Goal: Task Accomplishment & Management: Manage account settings

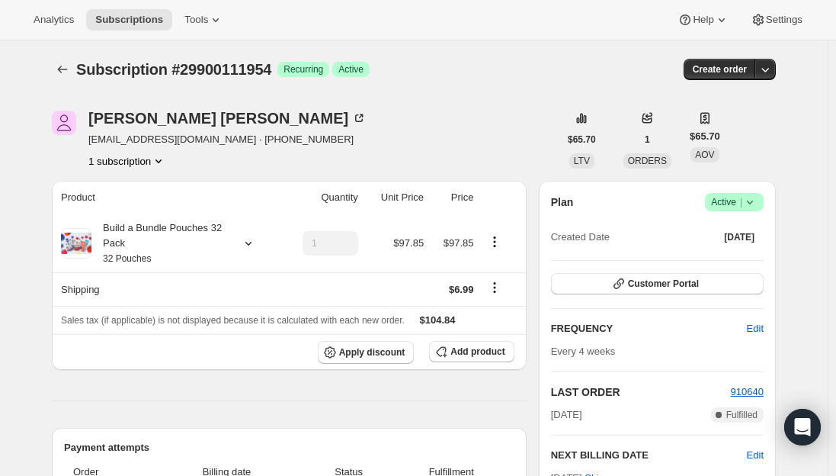
scroll to position [305, 0]
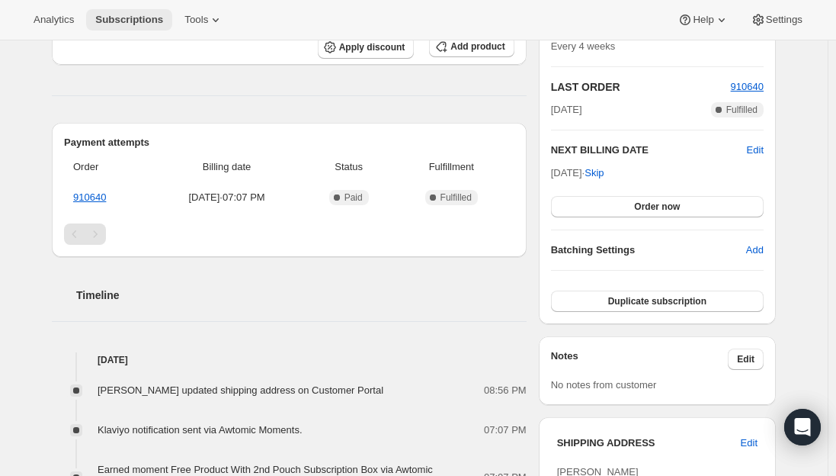
click at [129, 14] on span "Subscriptions" at bounding box center [129, 20] width 68 height 12
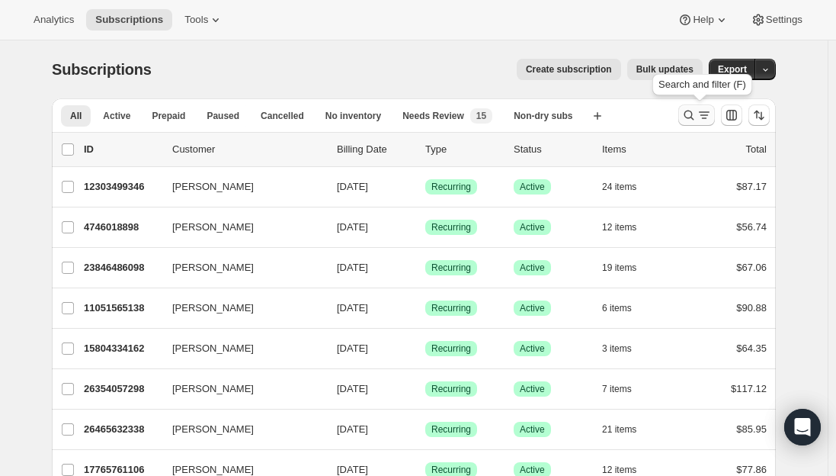
click at [694, 110] on icon "Search and filter results" at bounding box center [688, 114] width 15 height 15
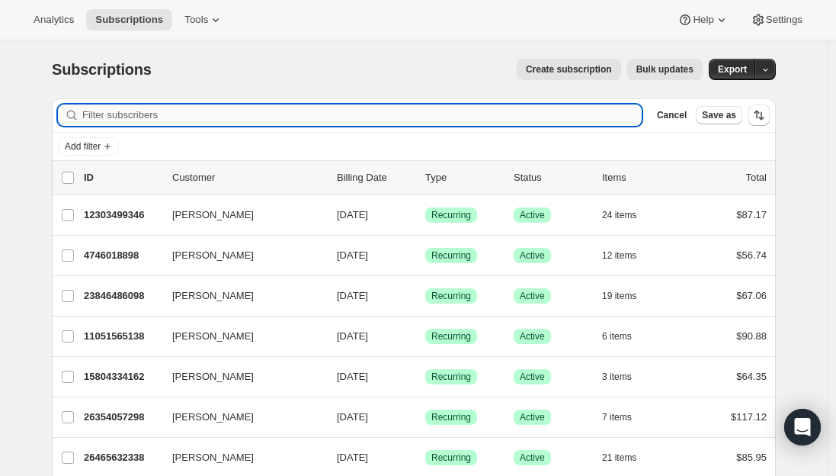
click at [338, 110] on input "Filter subscribers" at bounding box center [361, 114] width 559 height 21
click at [318, 113] on input "Filter subscribers" at bounding box center [361, 114] width 559 height 21
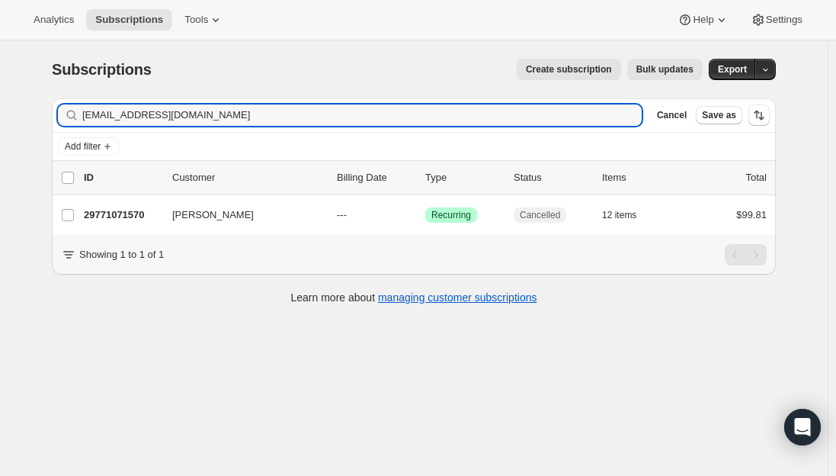
drag, startPoint x: 253, startPoint y: 106, endPoint x: 121, endPoint y: 104, distance: 131.9
click at [121, 104] on div "Filter subscribers heathermbarrow@yahoo.com Clear Cancel Save as" at bounding box center [414, 115] width 724 height 34
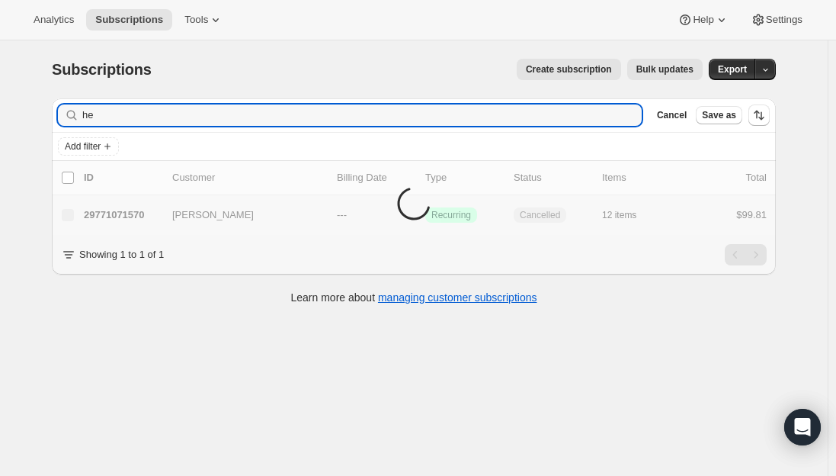
type input "h"
click at [135, 21] on span "Subscriptions" at bounding box center [129, 20] width 68 height 12
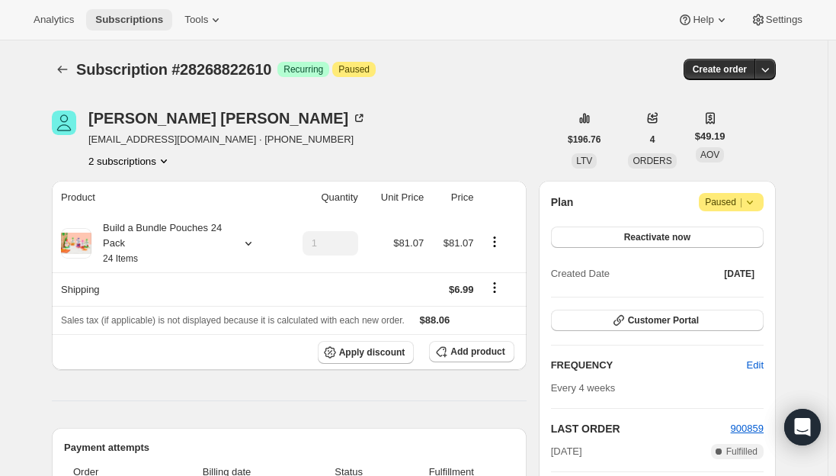
click at [117, 15] on span "Subscriptions" at bounding box center [129, 20] width 68 height 12
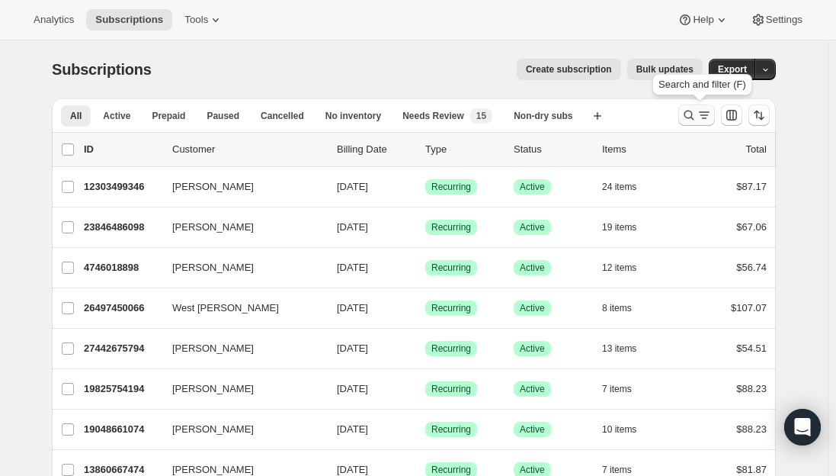
click at [694, 117] on icon "Search and filter results" at bounding box center [689, 116] width 10 height 10
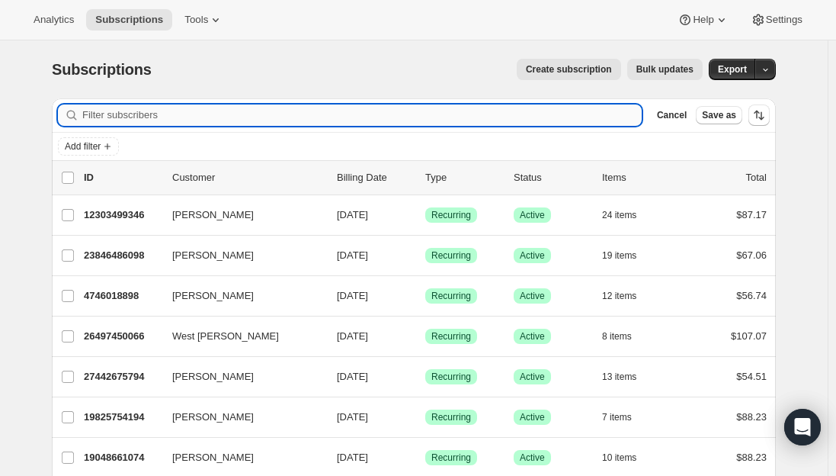
click at [245, 118] on input "Filter subscribers" at bounding box center [361, 114] width 559 height 21
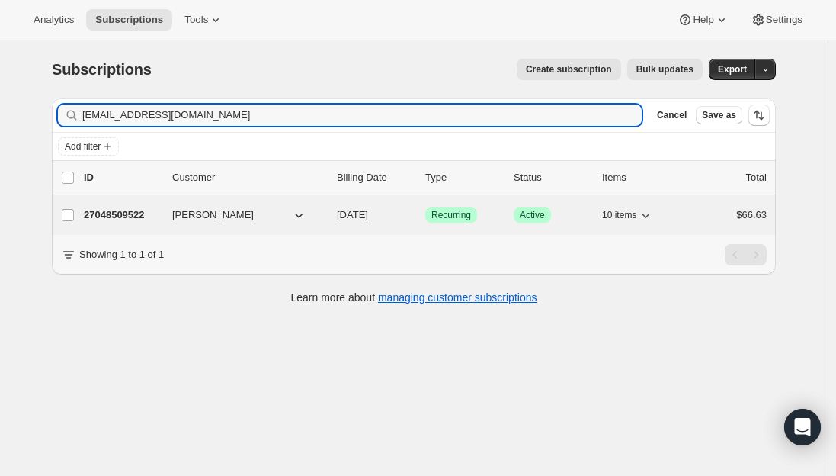
type input "[EMAIL_ADDRESS][DOMAIN_NAME]"
click at [125, 211] on p "27048509522" at bounding box center [122, 214] width 76 height 15
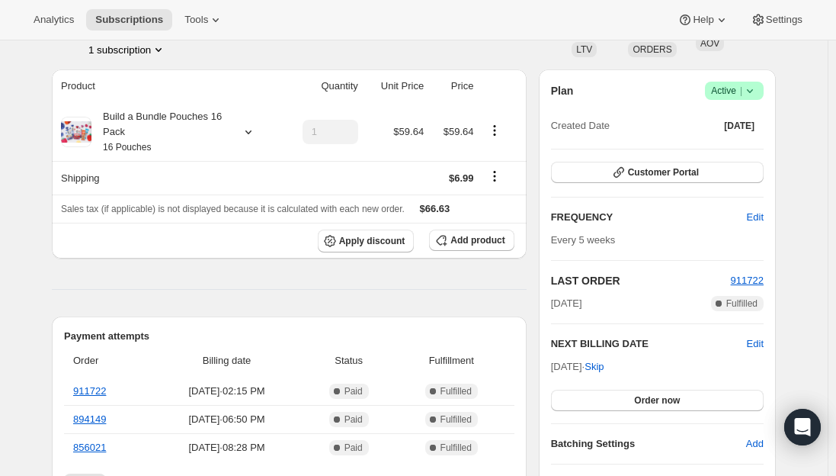
scroll to position [76, 0]
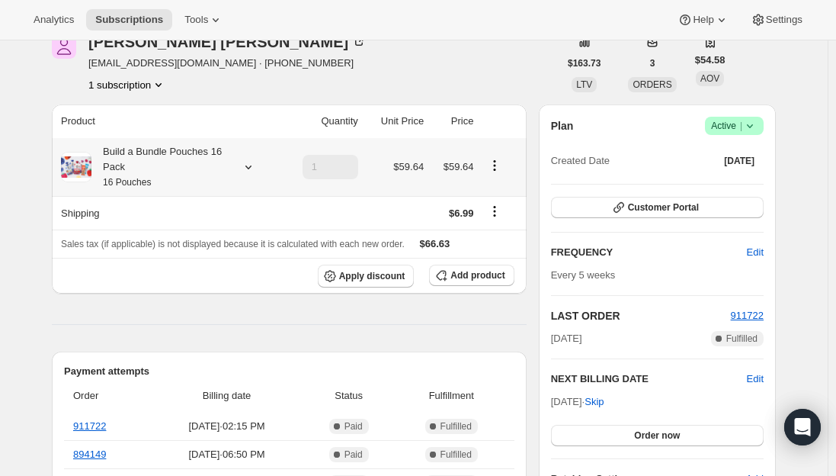
click at [150, 180] on small "16 Pouches" at bounding box center [127, 182] width 48 height 11
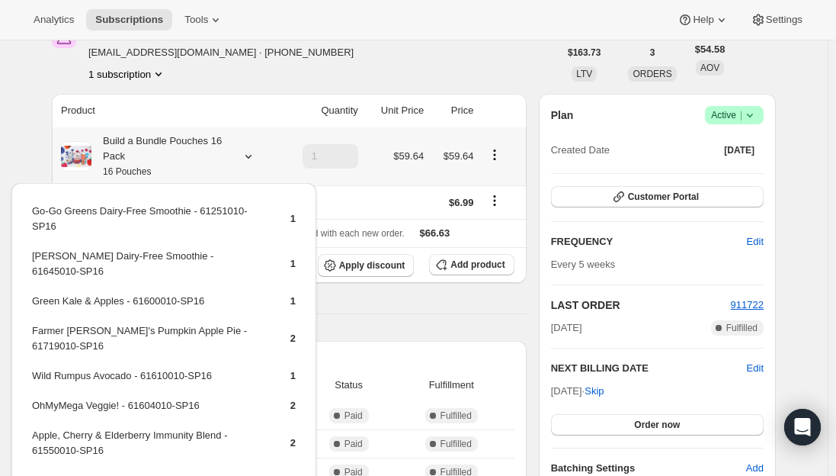
scroll to position [152, 0]
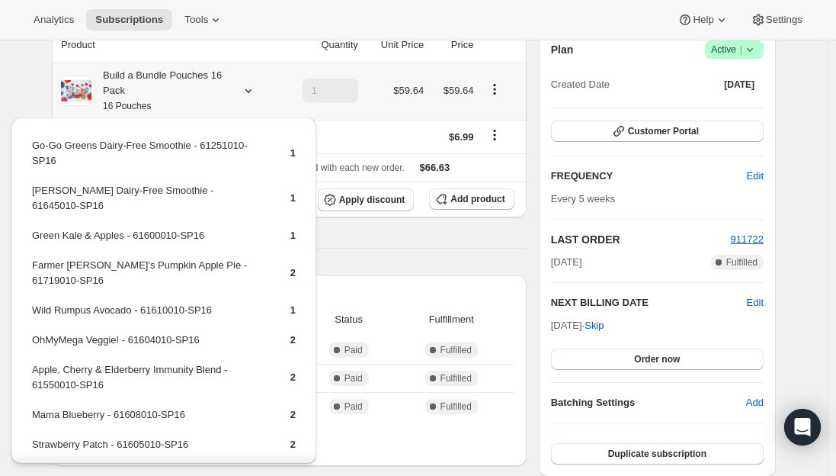
click at [104, 148] on td "Go-Go Greens Dairy-Free Smoothie - 61251010-SP16" at bounding box center [147, 158] width 233 height 43
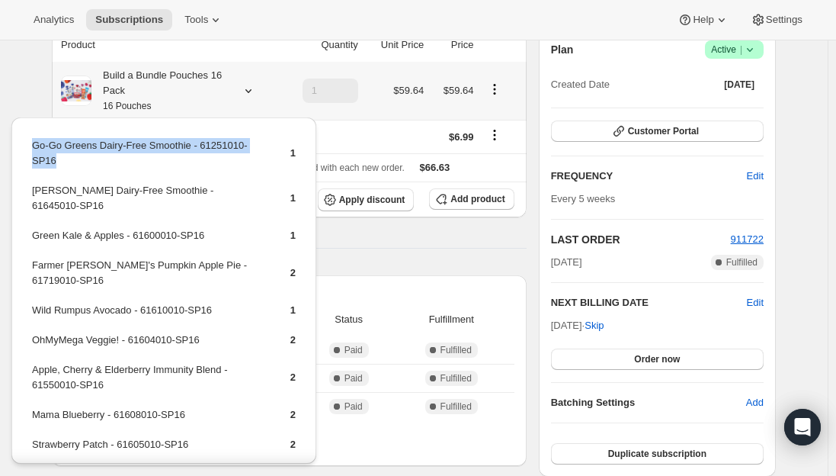
click at [104, 148] on td "Go-Go Greens Dairy-Free Smoothie - 61251010-SP16" at bounding box center [147, 158] width 233 height 43
copy td "Go-Go Greens Dairy-Free Smoothie - 61251010-SP16"
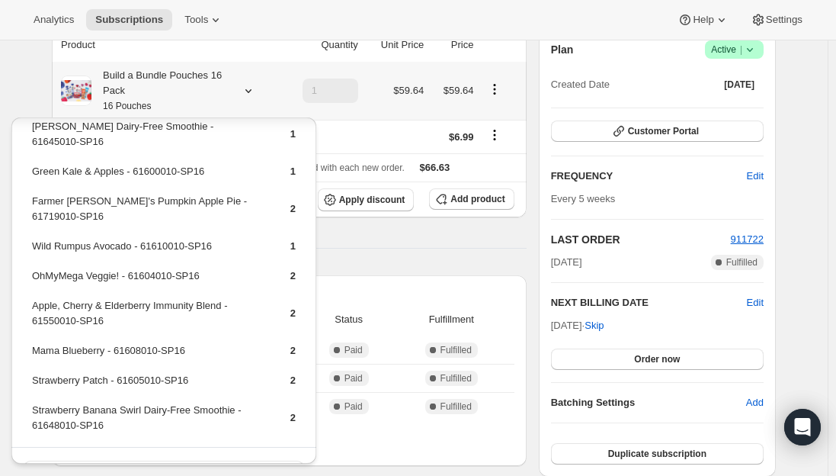
scroll to position [65, 0]
drag, startPoint x: 33, startPoint y: 275, endPoint x: 220, endPoint y: 277, distance: 187.5
click at [220, 296] on td "Apple, Cherry & Elderberry Immunity Blend - 61550010-SP16" at bounding box center [147, 317] width 233 height 43
copy td "Apple, Cherry & Elderberry Immunity Blend"
click at [487, 201] on span "Add product" at bounding box center [477, 199] width 54 height 12
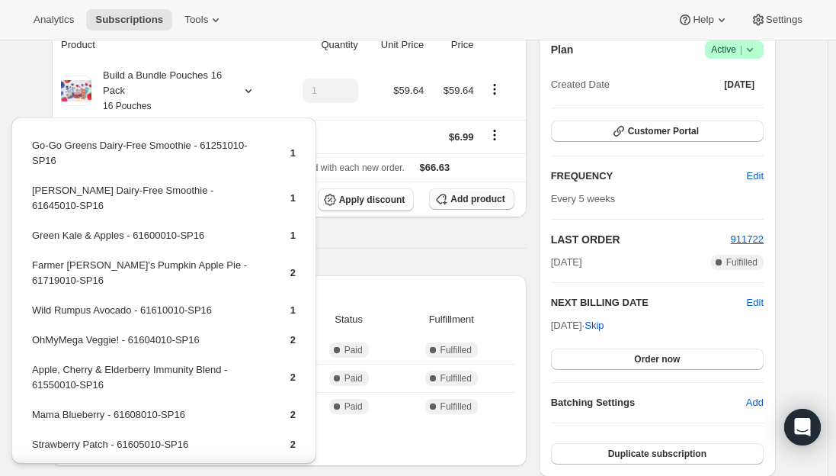
scroll to position [152, 0]
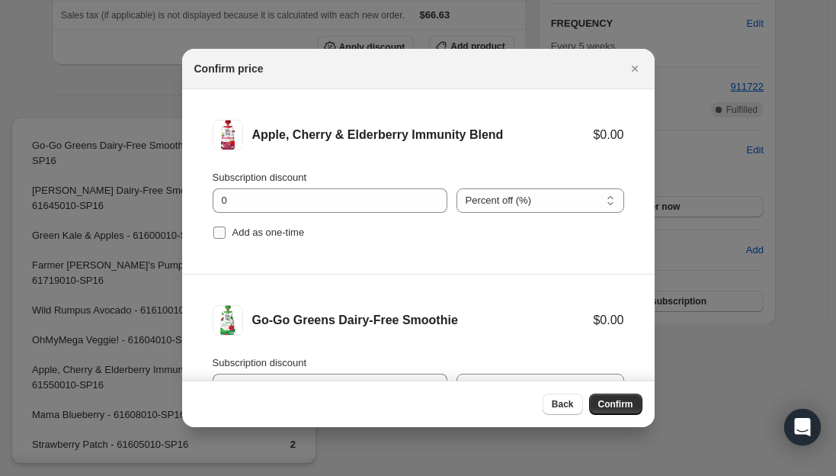
click at [222, 228] on input "Add as one-time" at bounding box center [219, 232] width 12 height 12
checkbox input "true"
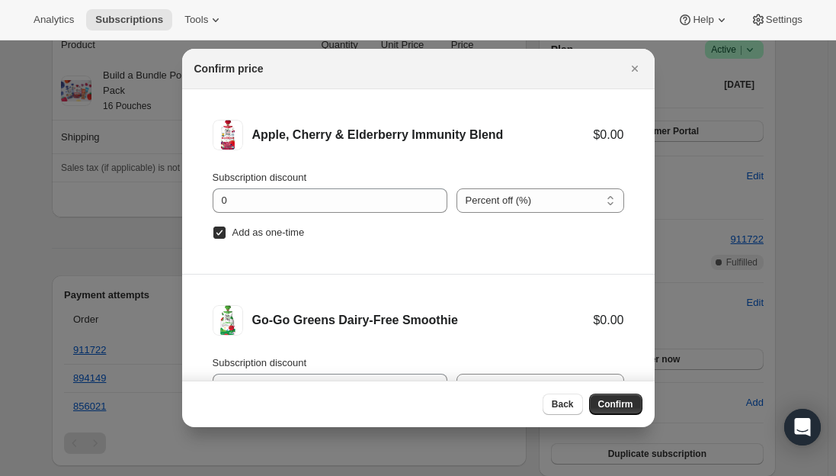
scroll to position [63, 0]
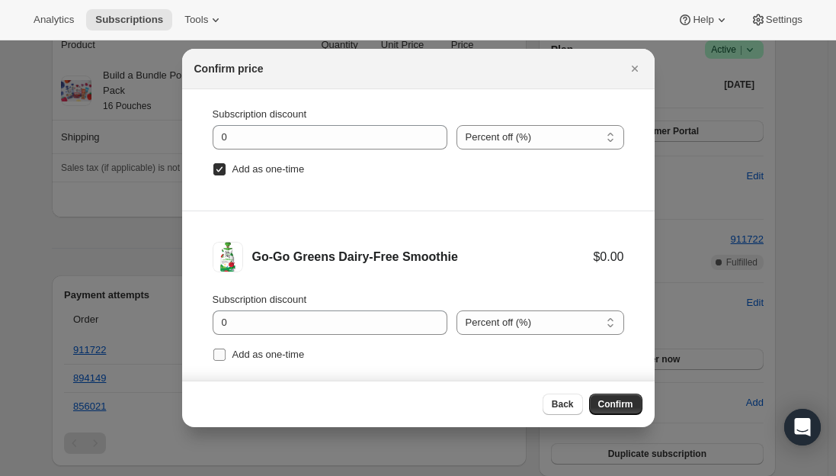
click at [221, 357] on input "Add as one-time" at bounding box center [219, 354] width 12 height 12
checkbox input "true"
click at [619, 403] on span "Confirm" at bounding box center [615, 404] width 35 height 12
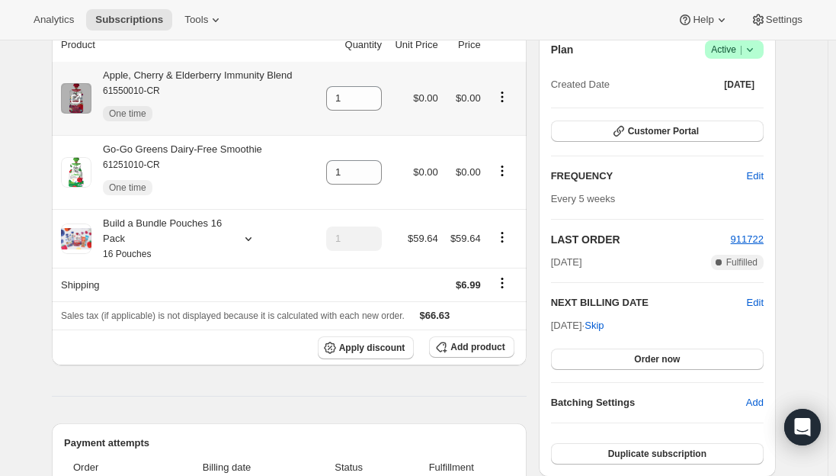
scroll to position [76, 0]
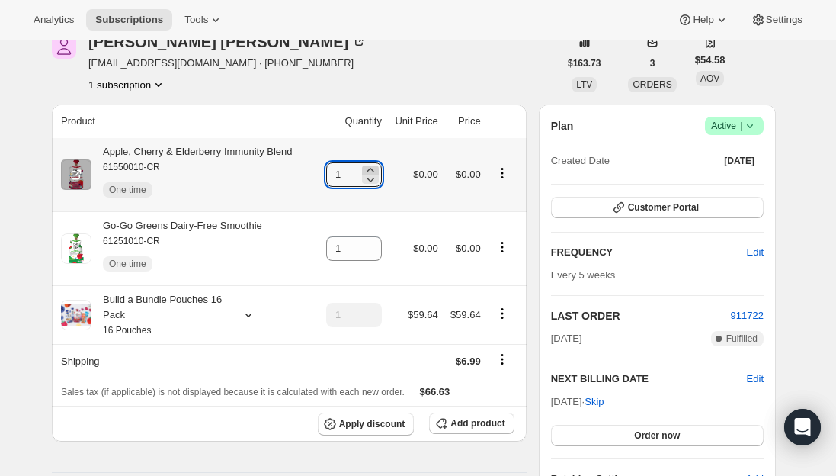
click at [377, 166] on icon at bounding box center [370, 169] width 15 height 15
type input "2"
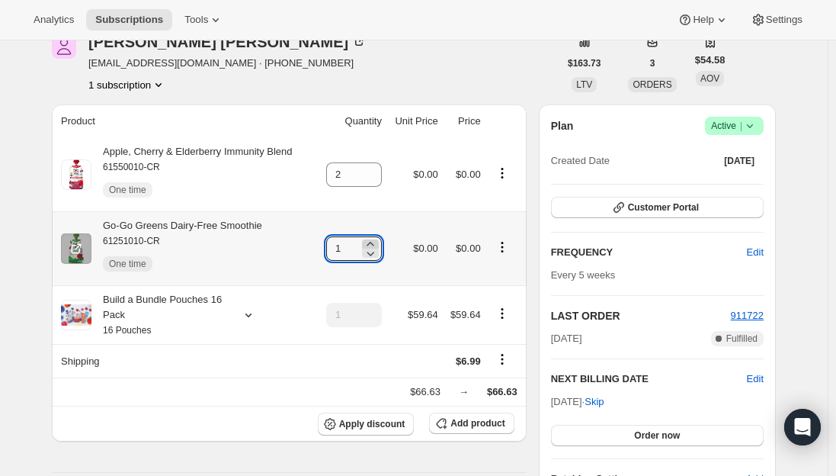
click at [377, 242] on icon at bounding box center [370, 243] width 15 height 15
type input "2"
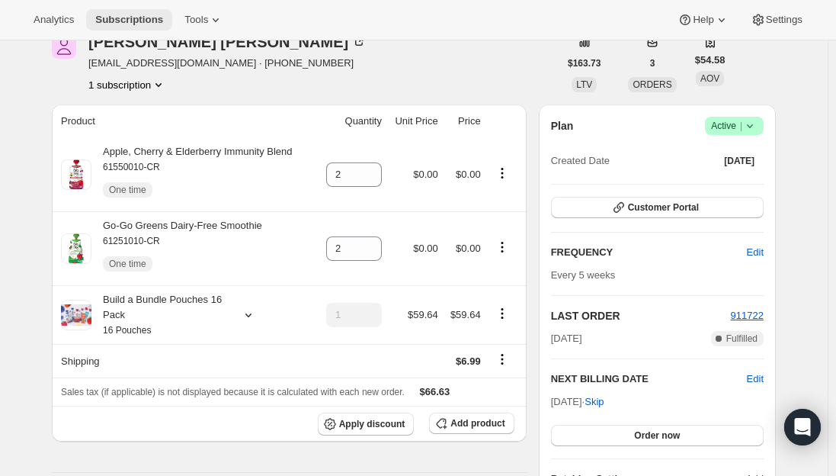
click at [123, 22] on span "Subscriptions" at bounding box center [129, 20] width 68 height 12
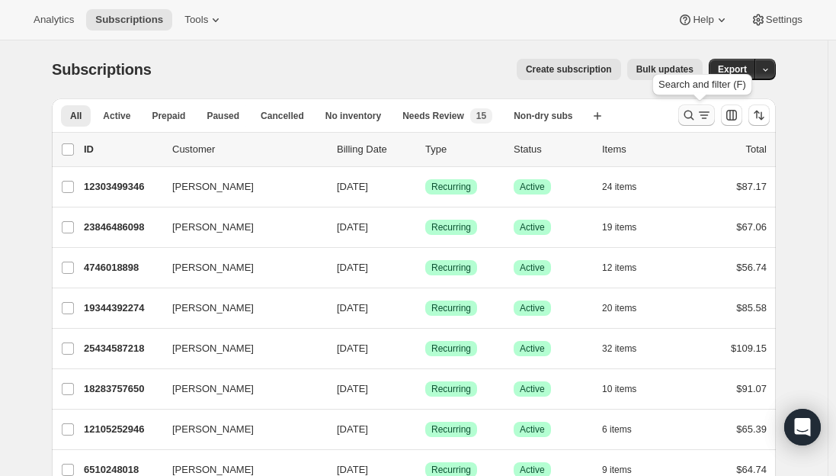
click at [697, 112] on icon "Search and filter results" at bounding box center [688, 114] width 15 height 15
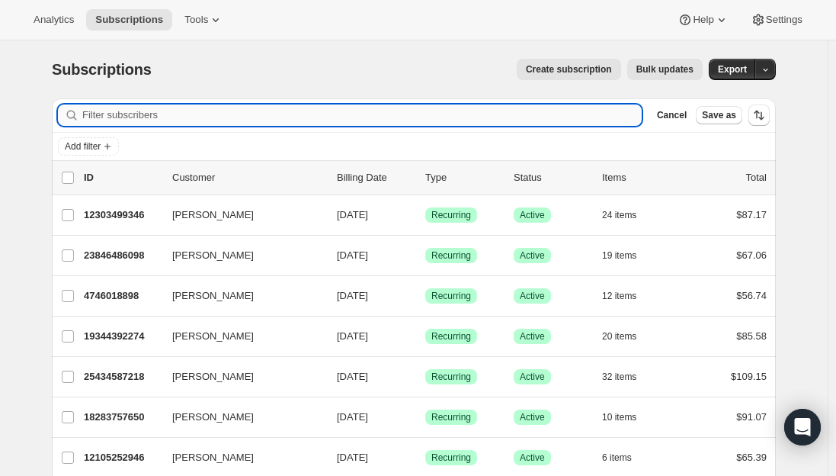
click at [289, 114] on input "Filter subscribers" at bounding box center [361, 114] width 559 height 21
paste input "[EMAIL_ADDRESS][DOMAIN_NAME]"
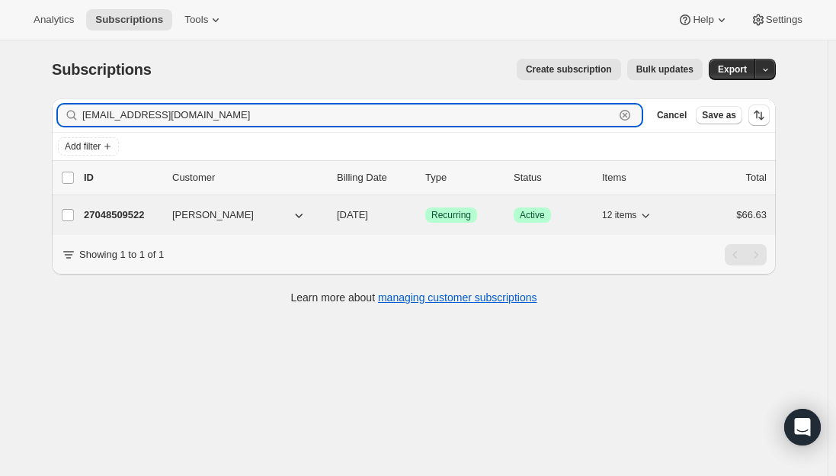
type input "[EMAIL_ADDRESS][DOMAIN_NAME]"
click at [119, 212] on p "27048509522" at bounding box center [122, 214] width 76 height 15
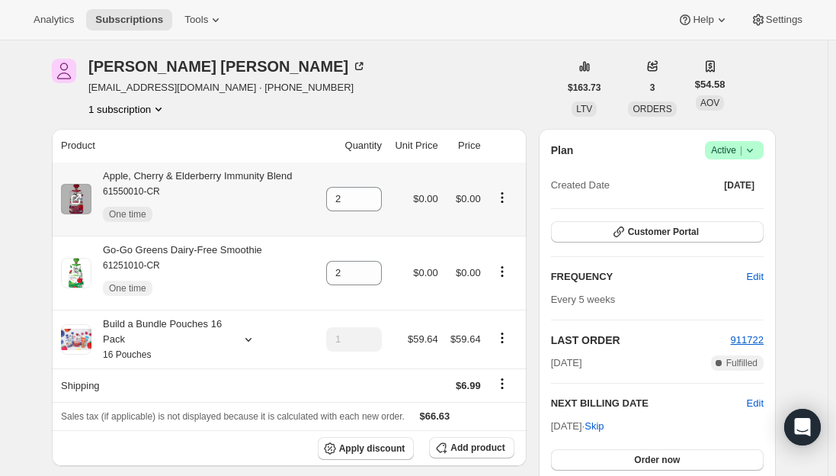
scroll to position [76, 0]
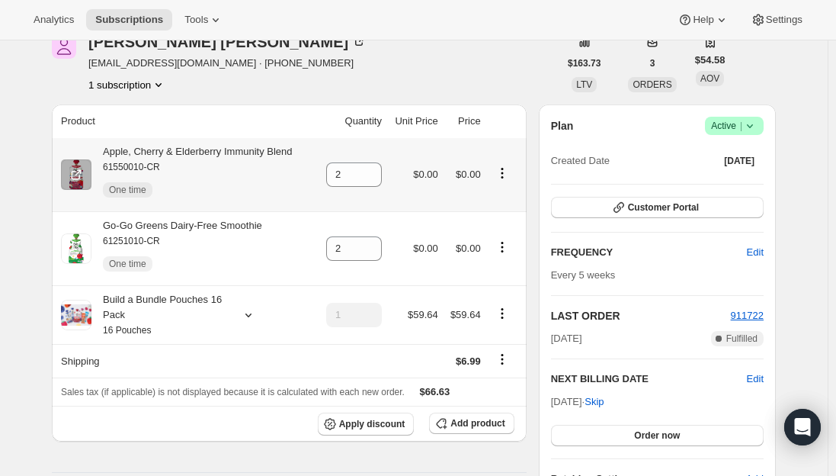
click at [501, 166] on icon "Product actions" at bounding box center [502, 172] width 15 height 15
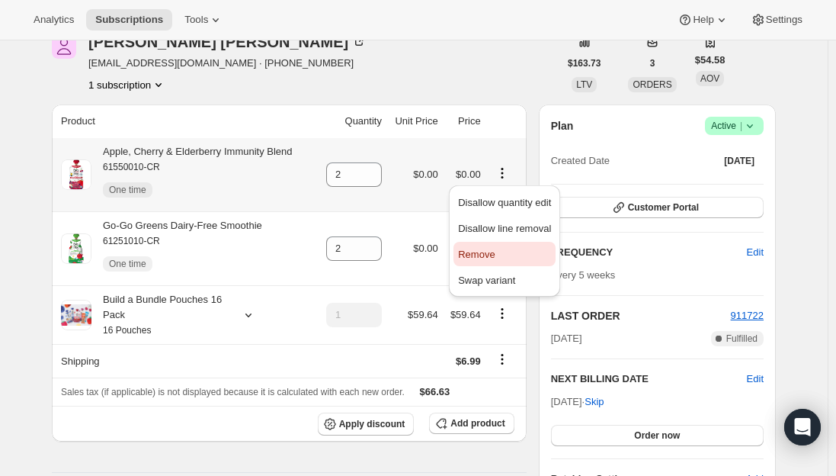
click at [489, 260] on span "Remove" at bounding box center [476, 253] width 37 height 11
type input "0"
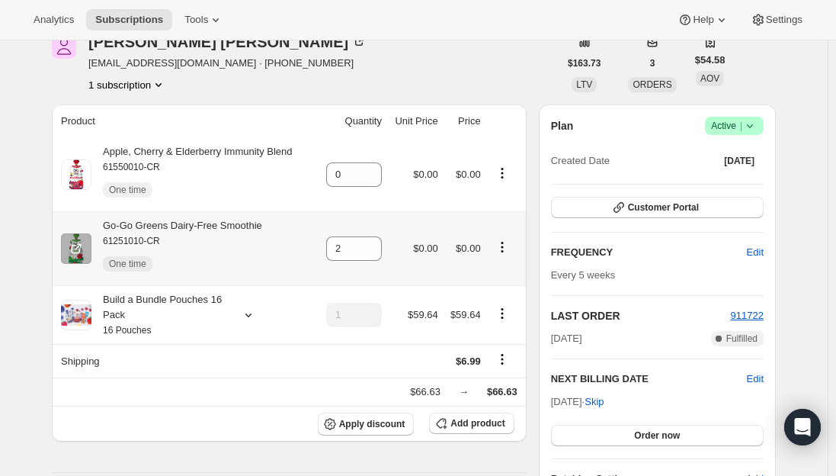
click at [507, 247] on icon "Product actions" at bounding box center [502, 246] width 15 height 15
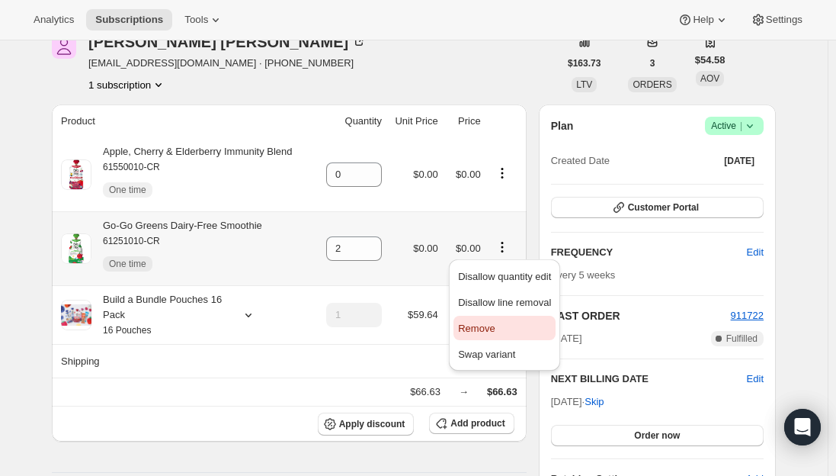
click at [474, 335] on span "Remove" at bounding box center [504, 328] width 93 height 15
type input "0"
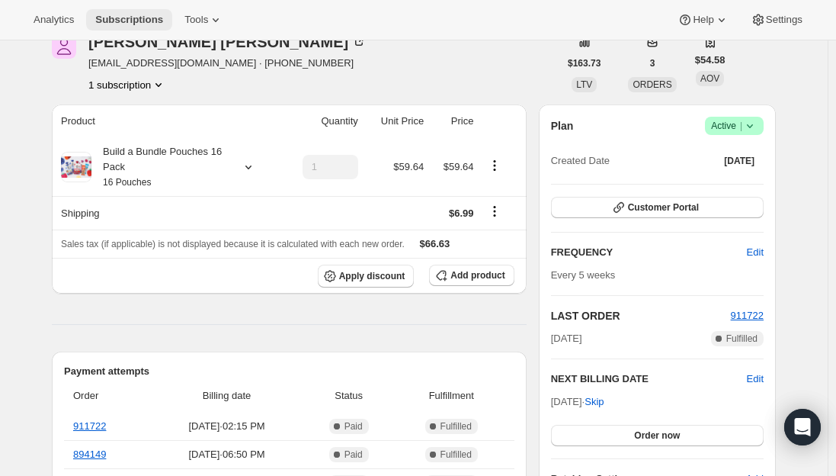
click at [98, 17] on span "Subscriptions" at bounding box center [129, 20] width 68 height 12
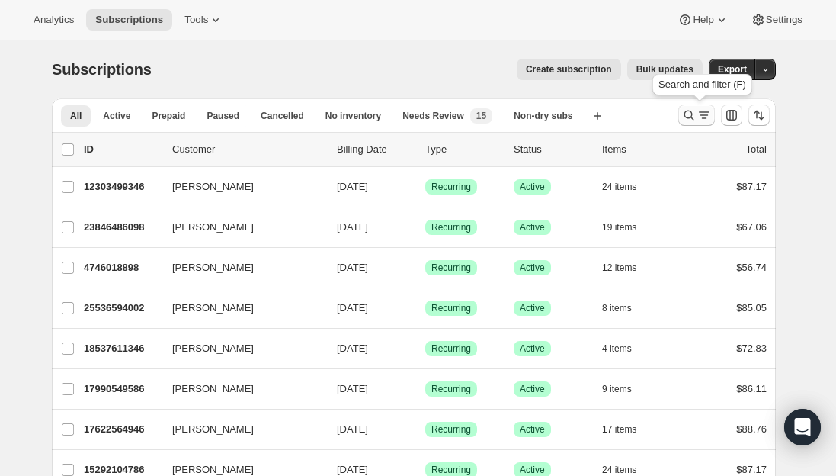
click at [697, 109] on icon "Search and filter results" at bounding box center [688, 114] width 15 height 15
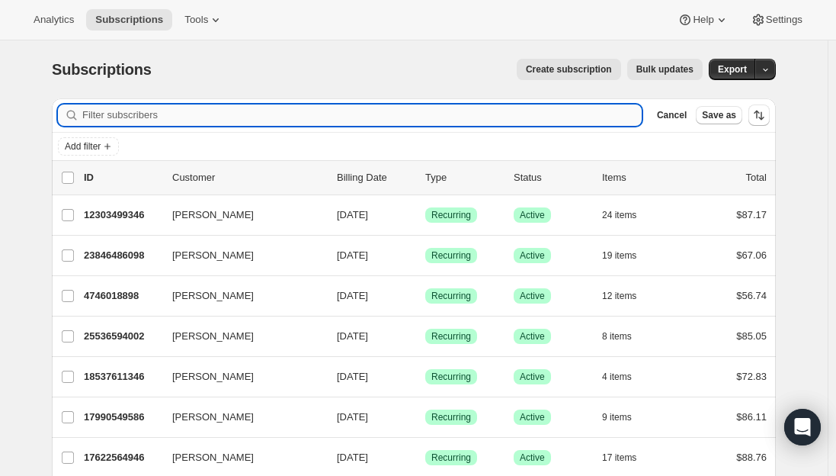
click at [144, 113] on input "Filter subscribers" at bounding box center [361, 114] width 559 height 21
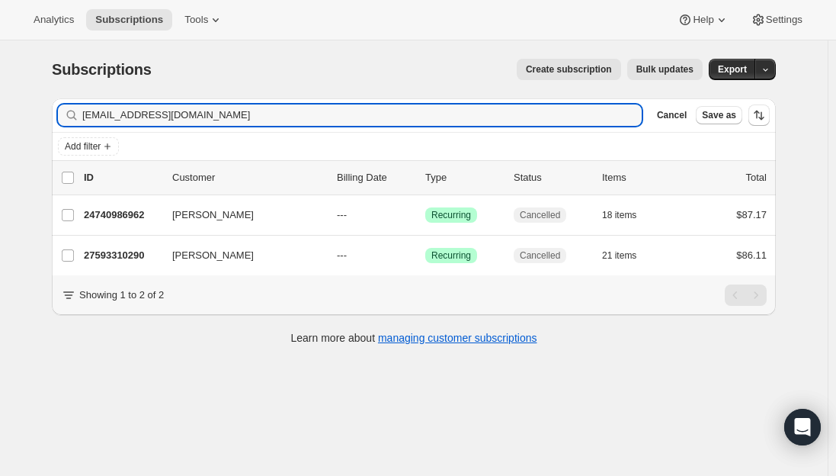
type input "[EMAIL_ADDRESS][DOMAIN_NAME]"
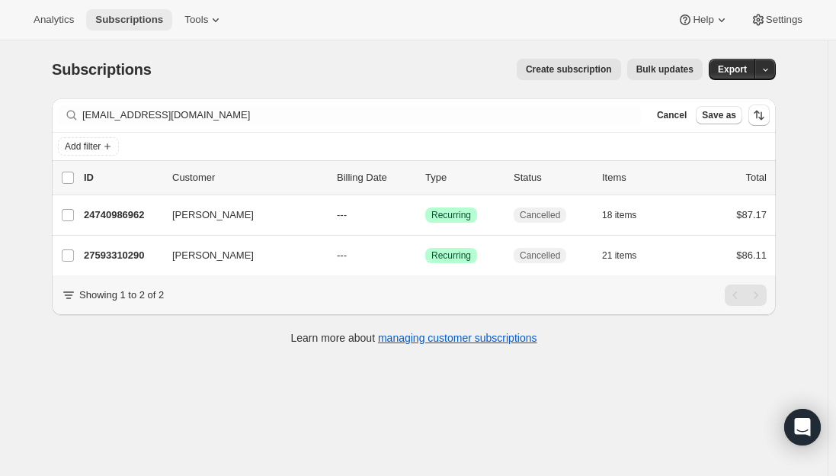
click at [119, 15] on span "Subscriptions" at bounding box center [129, 20] width 68 height 12
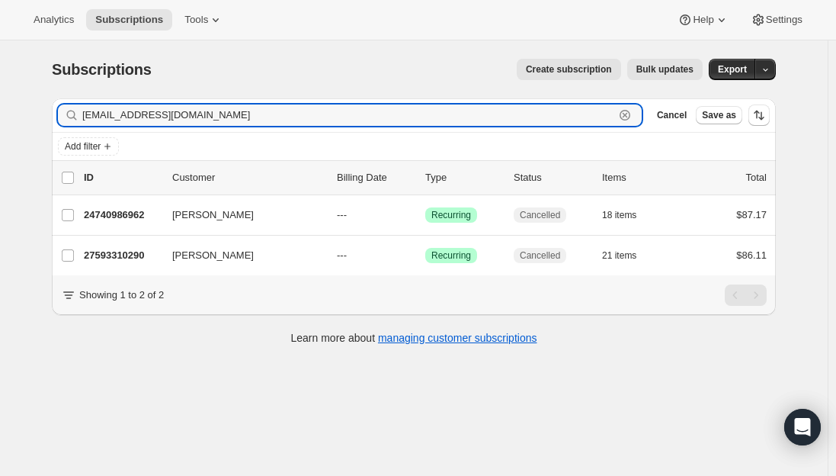
drag, startPoint x: 242, startPoint y: 119, endPoint x: 4, endPoint y: 114, distance: 237.9
click at [4, 114] on div "Subscriptions. This page is ready Subscriptions Create subscription Bulk update…" at bounding box center [414, 278] width 828 height 476
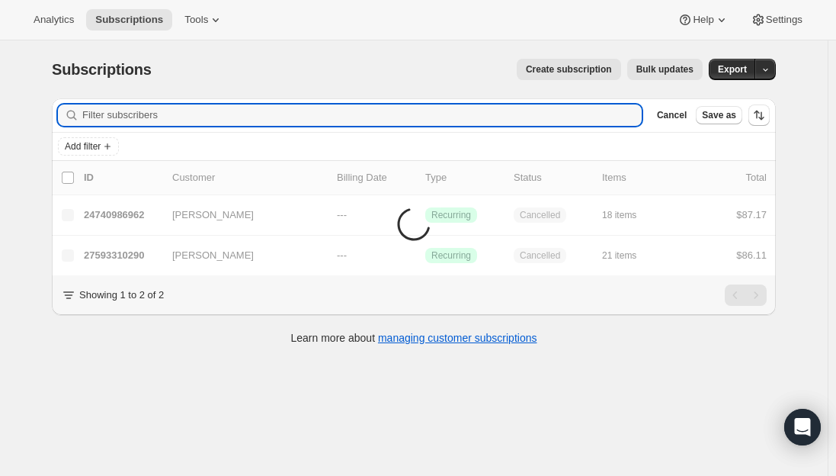
paste input "[EMAIL_ADDRESS][DOMAIN_NAME]"
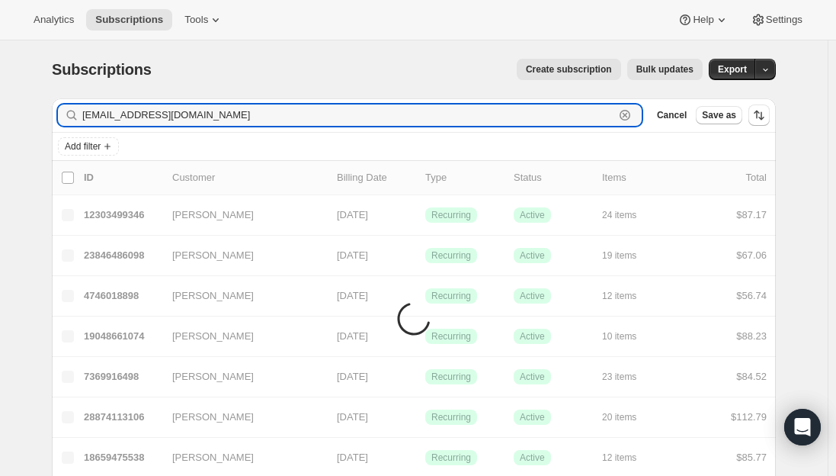
type input "[EMAIL_ADDRESS][DOMAIN_NAME]"
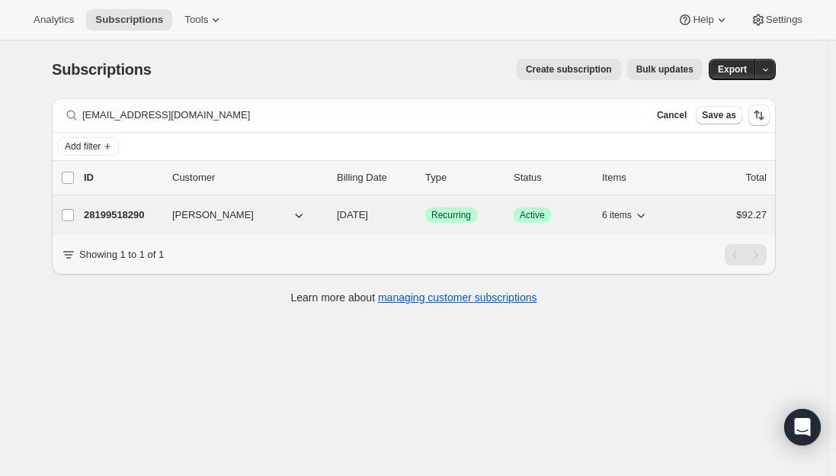
click at [133, 215] on p "28199518290" at bounding box center [122, 214] width 76 height 15
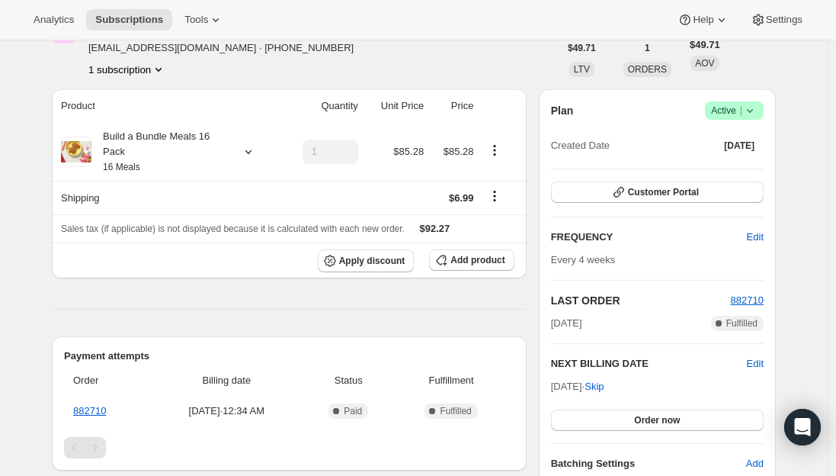
scroll to position [152, 0]
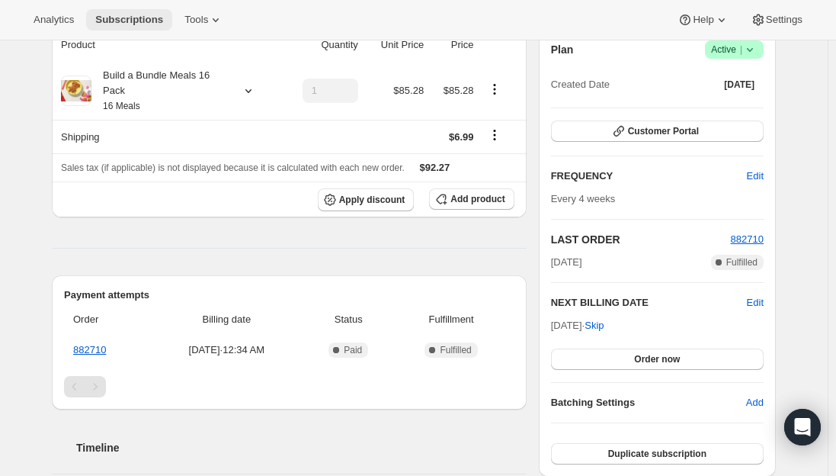
click at [139, 24] on span "Subscriptions" at bounding box center [129, 20] width 68 height 12
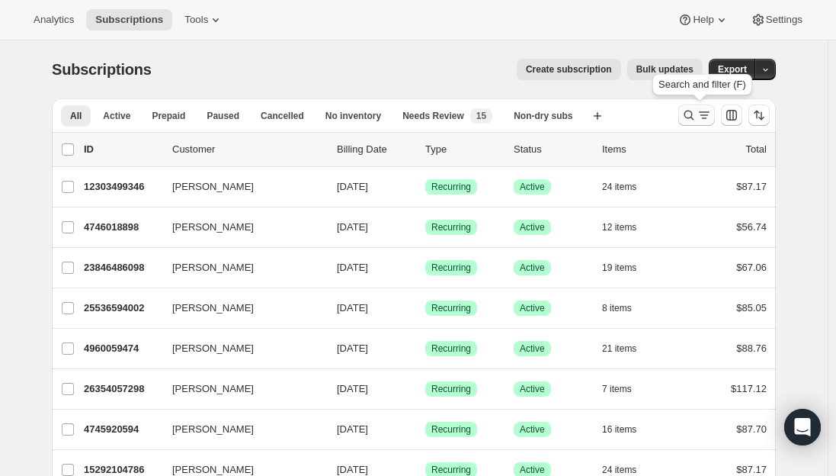
click at [694, 119] on icon "Search and filter results" at bounding box center [688, 114] width 15 height 15
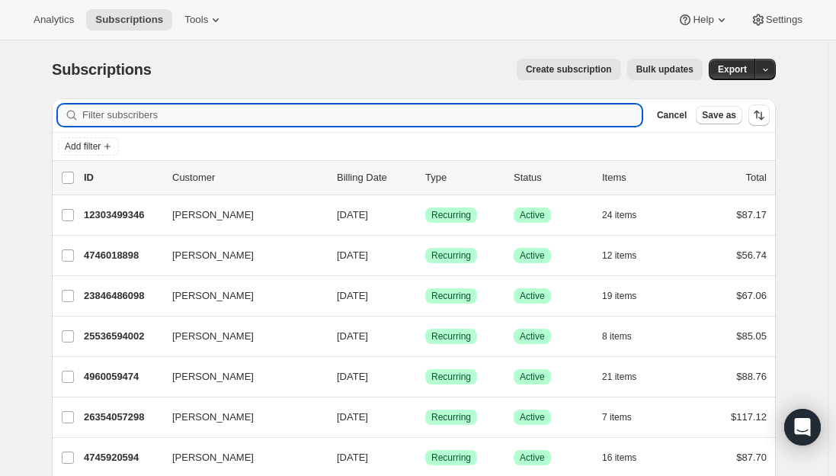
click at [283, 115] on input "Filter subscribers" at bounding box center [361, 114] width 559 height 21
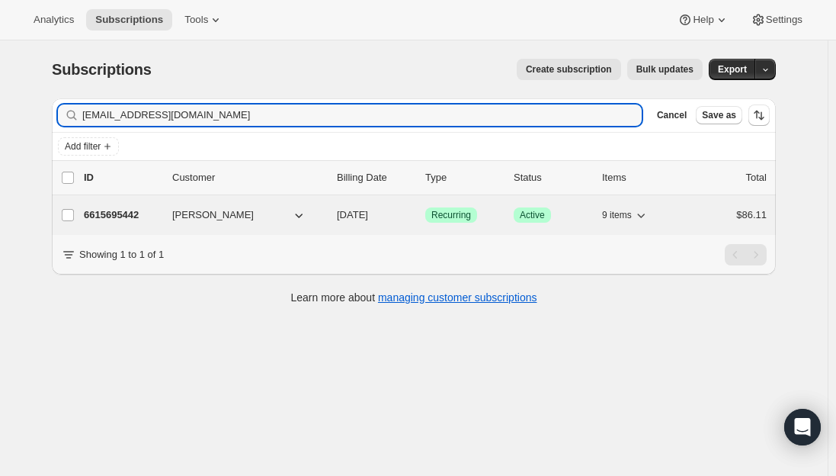
type input "[EMAIL_ADDRESS][DOMAIN_NAME]"
click at [136, 213] on p "6615695442" at bounding box center [122, 214] width 76 height 15
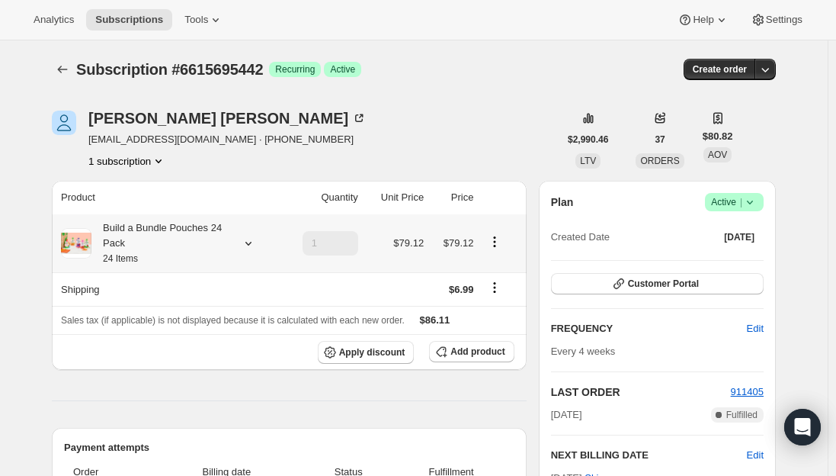
click at [152, 231] on div "Build a Bundle Pouches 24 Pack 24 Items" at bounding box center [159, 243] width 137 height 46
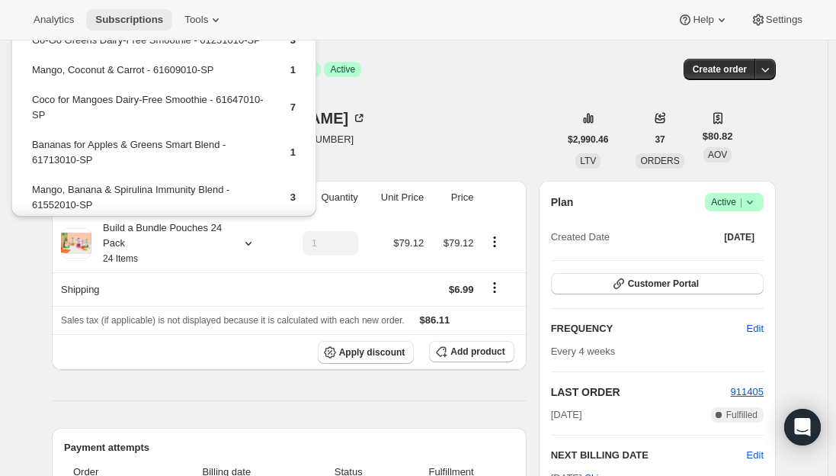
click at [129, 14] on span "Subscriptions" at bounding box center [129, 20] width 68 height 12
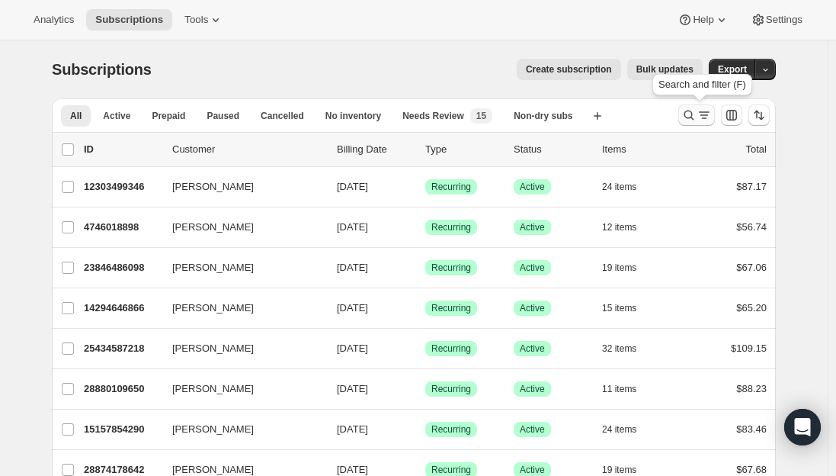
click at [697, 119] on icon "Search and filter results" at bounding box center [688, 114] width 15 height 15
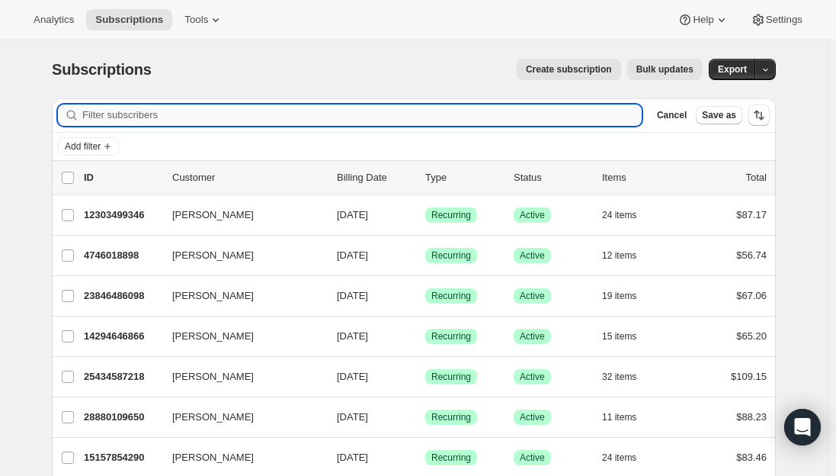
click at [258, 117] on input "Filter subscribers" at bounding box center [361, 114] width 559 height 21
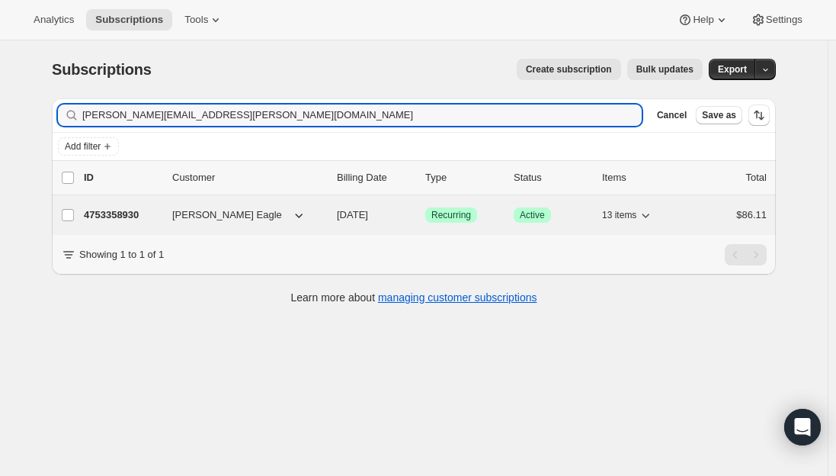
type input "[PERSON_NAME][EMAIL_ADDRESS][PERSON_NAME][DOMAIN_NAME]"
click at [115, 213] on p "4753358930" at bounding box center [122, 214] width 76 height 15
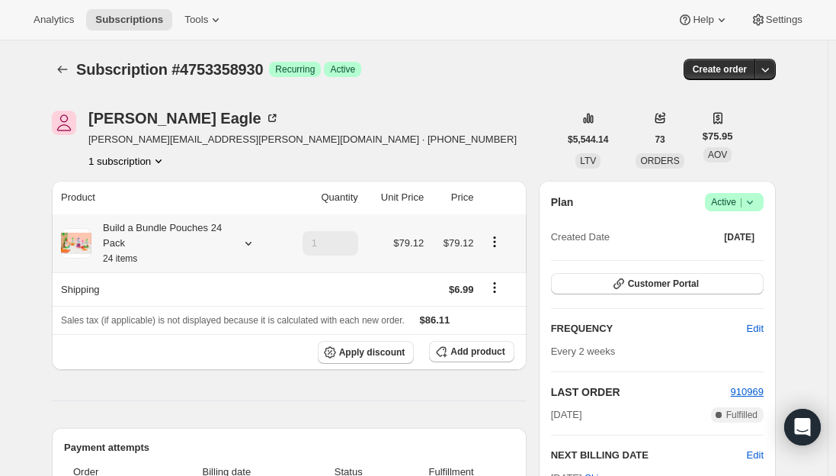
click at [141, 233] on div "Build a Bundle Pouches 24 Pack 24 items" at bounding box center [159, 243] width 137 height 46
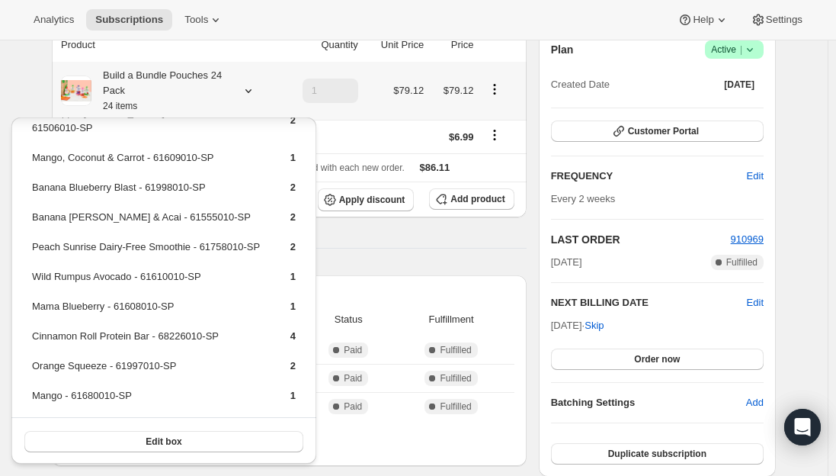
scroll to position [154, 0]
click at [128, 19] on span "Subscriptions" at bounding box center [129, 20] width 68 height 12
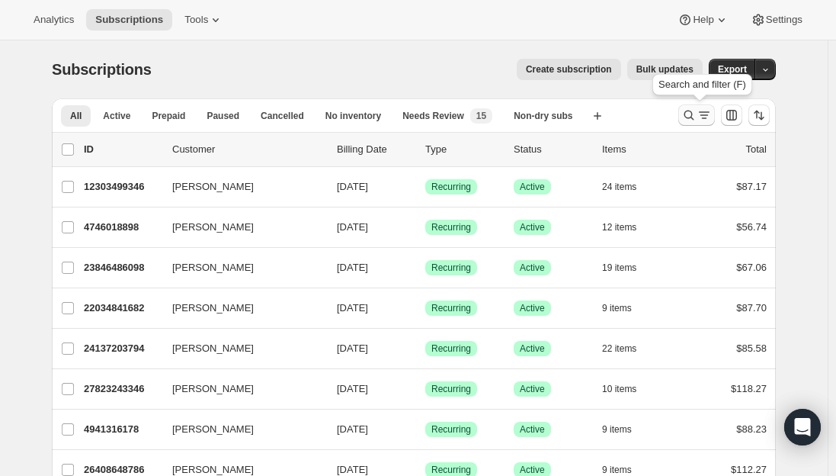
click at [687, 111] on icon "Search and filter results" at bounding box center [688, 114] width 15 height 15
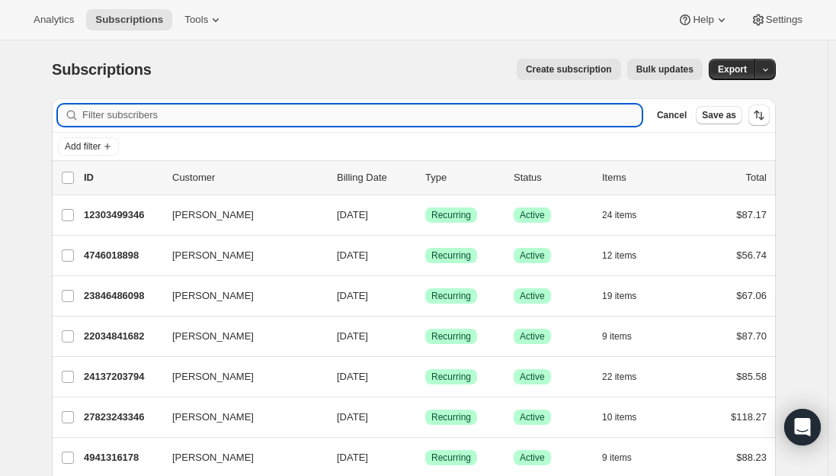
click at [200, 108] on input "Filter subscribers" at bounding box center [361, 114] width 559 height 21
paste input "[EMAIL_ADDRESS][DOMAIN_NAME]"
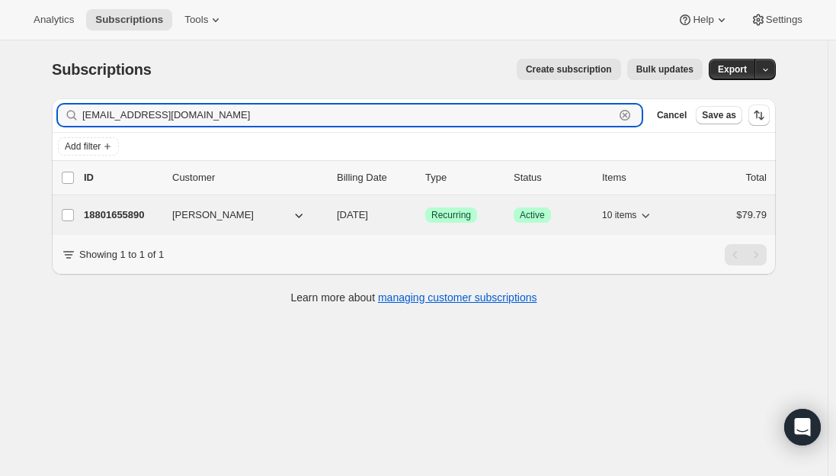
type input "[EMAIL_ADDRESS][DOMAIN_NAME]"
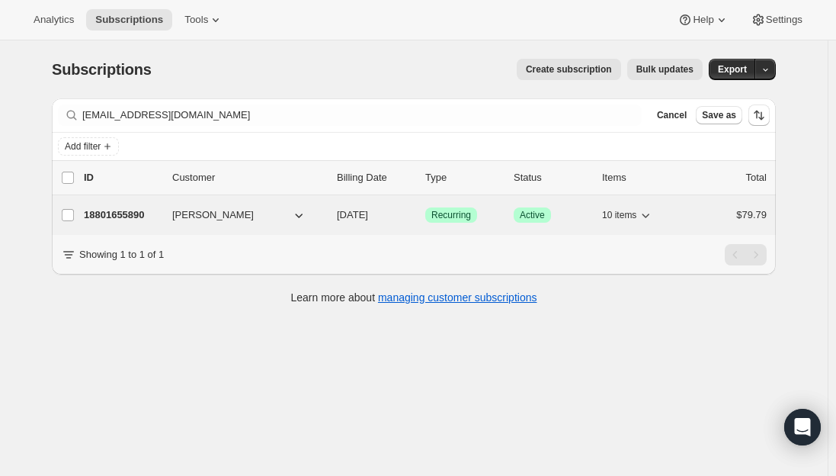
click at [126, 213] on p "18801655890" at bounding box center [122, 214] width 76 height 15
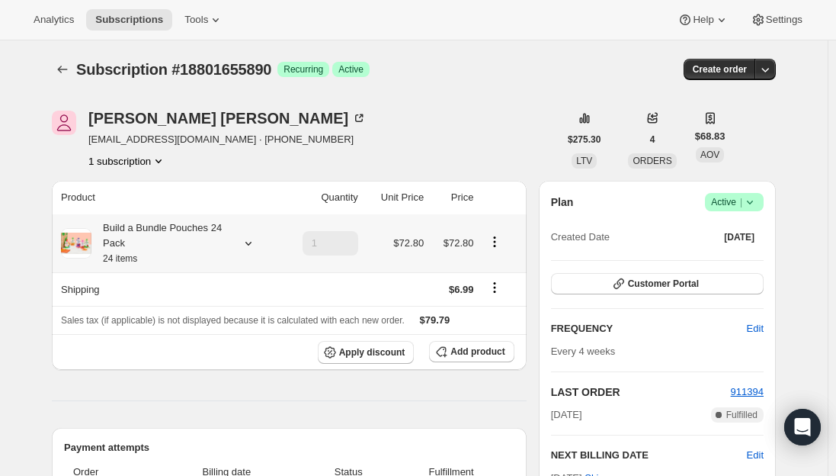
click at [184, 243] on div "Build a Bundle Pouches 24 Pack 24 items" at bounding box center [159, 243] width 137 height 46
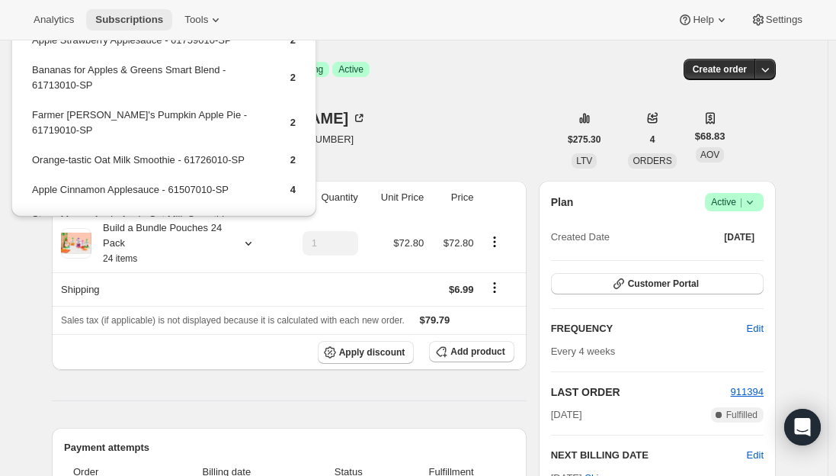
click at [119, 17] on span "Subscriptions" at bounding box center [129, 20] width 68 height 12
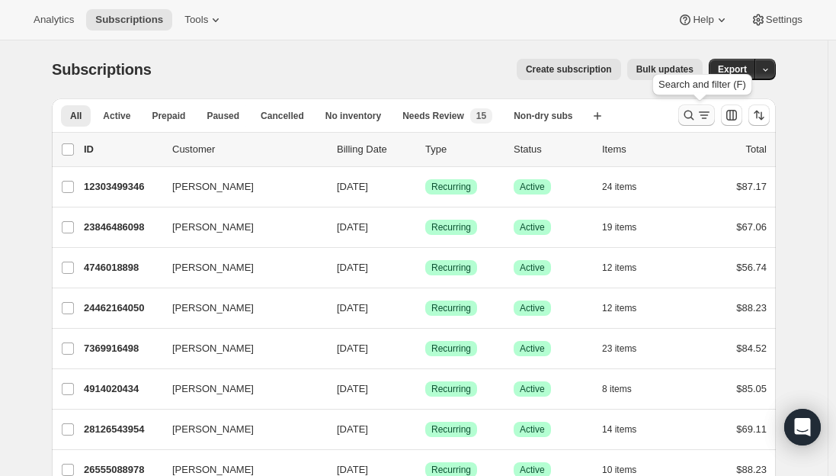
click at [691, 114] on icon "Search and filter results" at bounding box center [688, 114] width 15 height 15
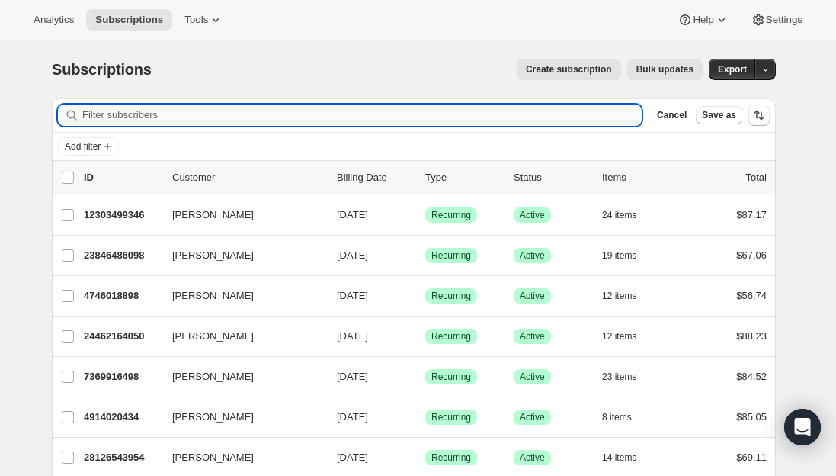
click at [218, 113] on input "Filter subscribers" at bounding box center [361, 114] width 559 height 21
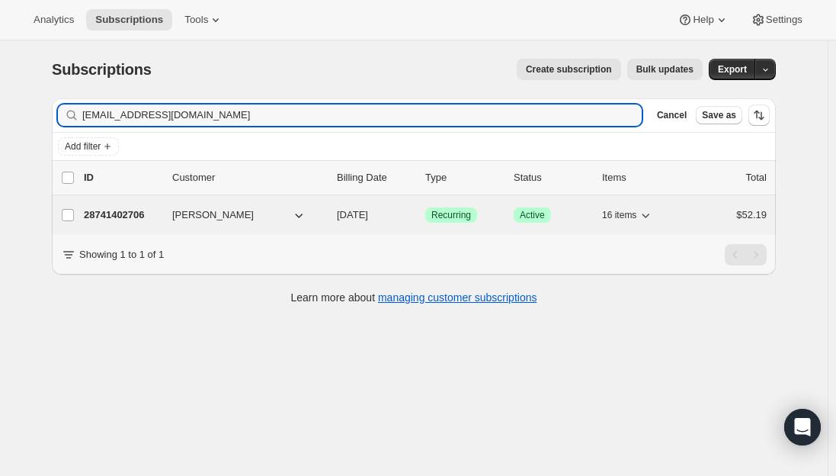
type input "[EMAIL_ADDRESS][DOMAIN_NAME]"
click at [112, 212] on p "28741402706" at bounding box center [122, 214] width 76 height 15
